Goal: Task Accomplishment & Management: Manage account settings

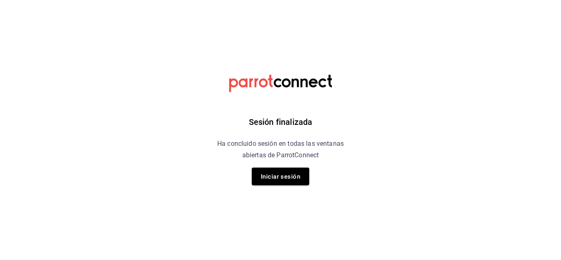
drag, startPoint x: 517, startPoint y: 213, endPoint x: 496, endPoint y: 220, distance: 22.2
drag, startPoint x: 496, startPoint y: 220, endPoint x: 295, endPoint y: 182, distance: 204.3
click at [295, 182] on button "Iniciar sesión" at bounding box center [280, 176] width 57 height 18
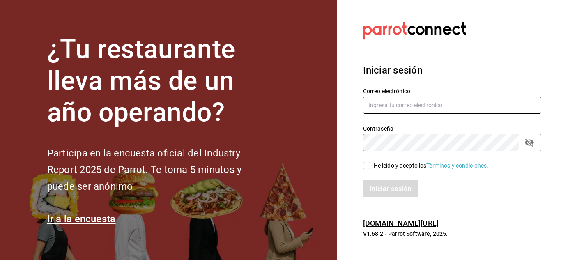
type input "mochomos.puebla@grupocosteno.com"
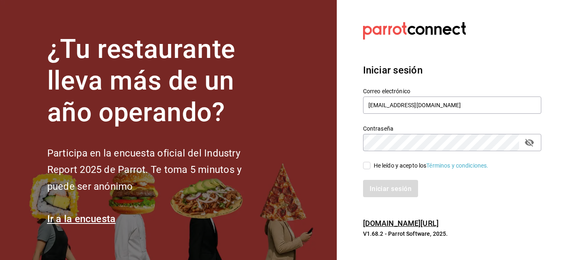
click at [368, 167] on input "He leído y acepto los Términos y condiciones." at bounding box center [366, 165] width 7 height 7
checkbox input "true"
click at [391, 184] on font "Iniciar sesión" at bounding box center [391, 188] width 42 height 8
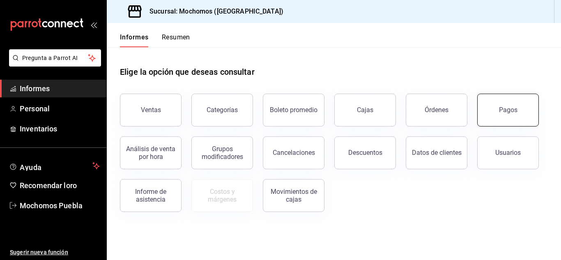
click at [504, 102] on button "Pagos" at bounding box center [508, 110] width 62 height 33
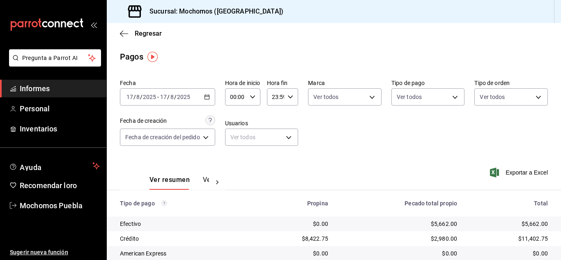
click at [255, 95] on icon "button" at bounding box center [253, 97] width 6 height 6
click at [237, 136] on font "05" at bounding box center [235, 134] width 7 height 7
type input "05:00"
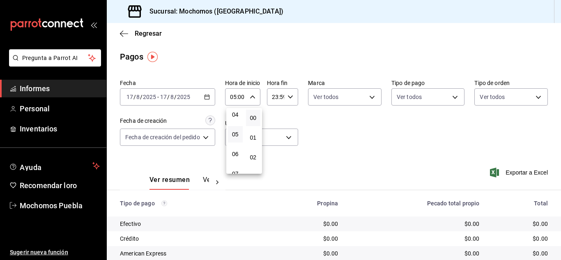
click at [387, 153] on div at bounding box center [280, 130] width 561 height 260
